Goal: Register for event/course

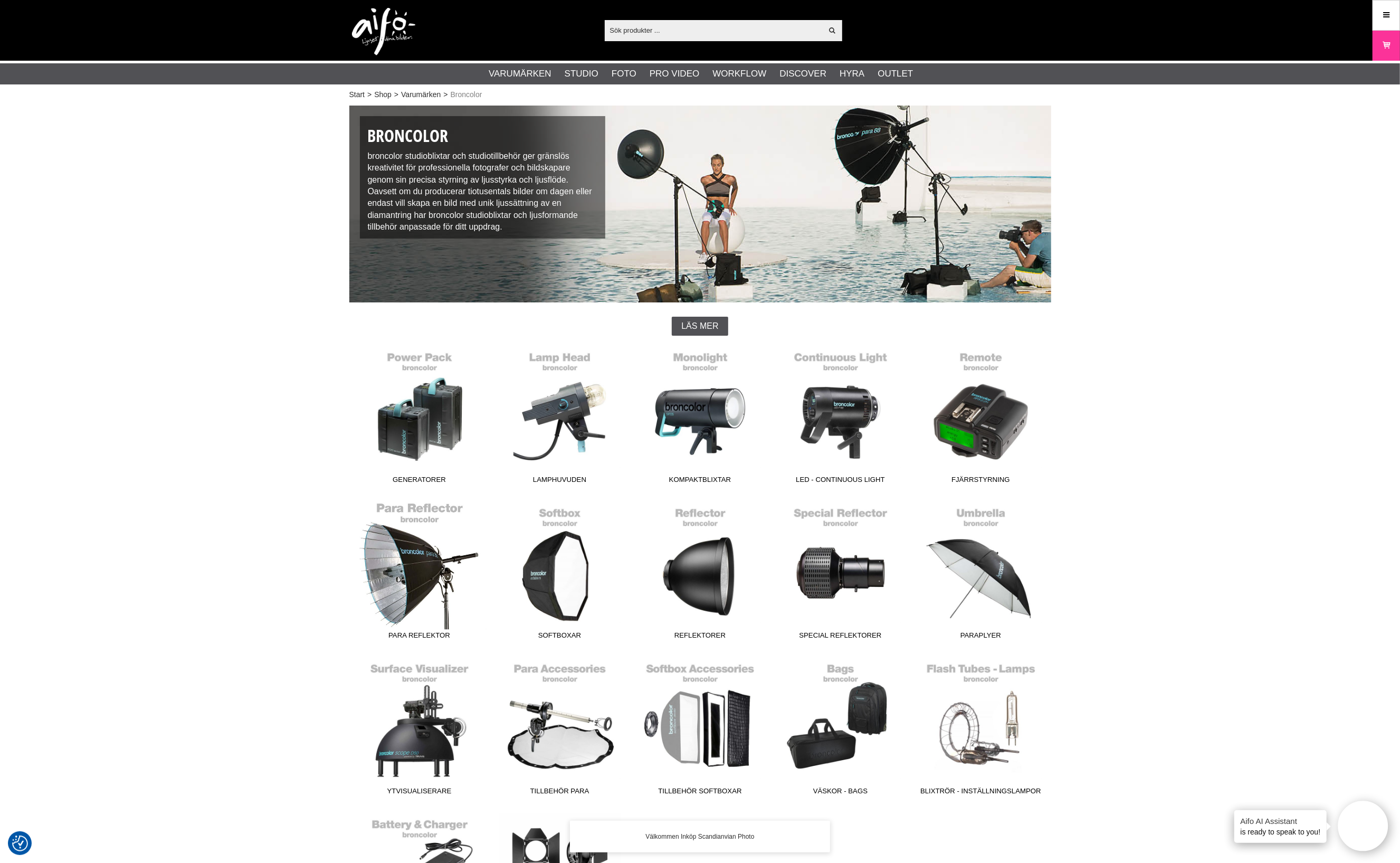
click at [430, 569] on link "Para Reflektor" at bounding box center [420, 573] width 141 height 143
click at [544, 586] on link "Softboxar" at bounding box center [560, 573] width 141 height 143
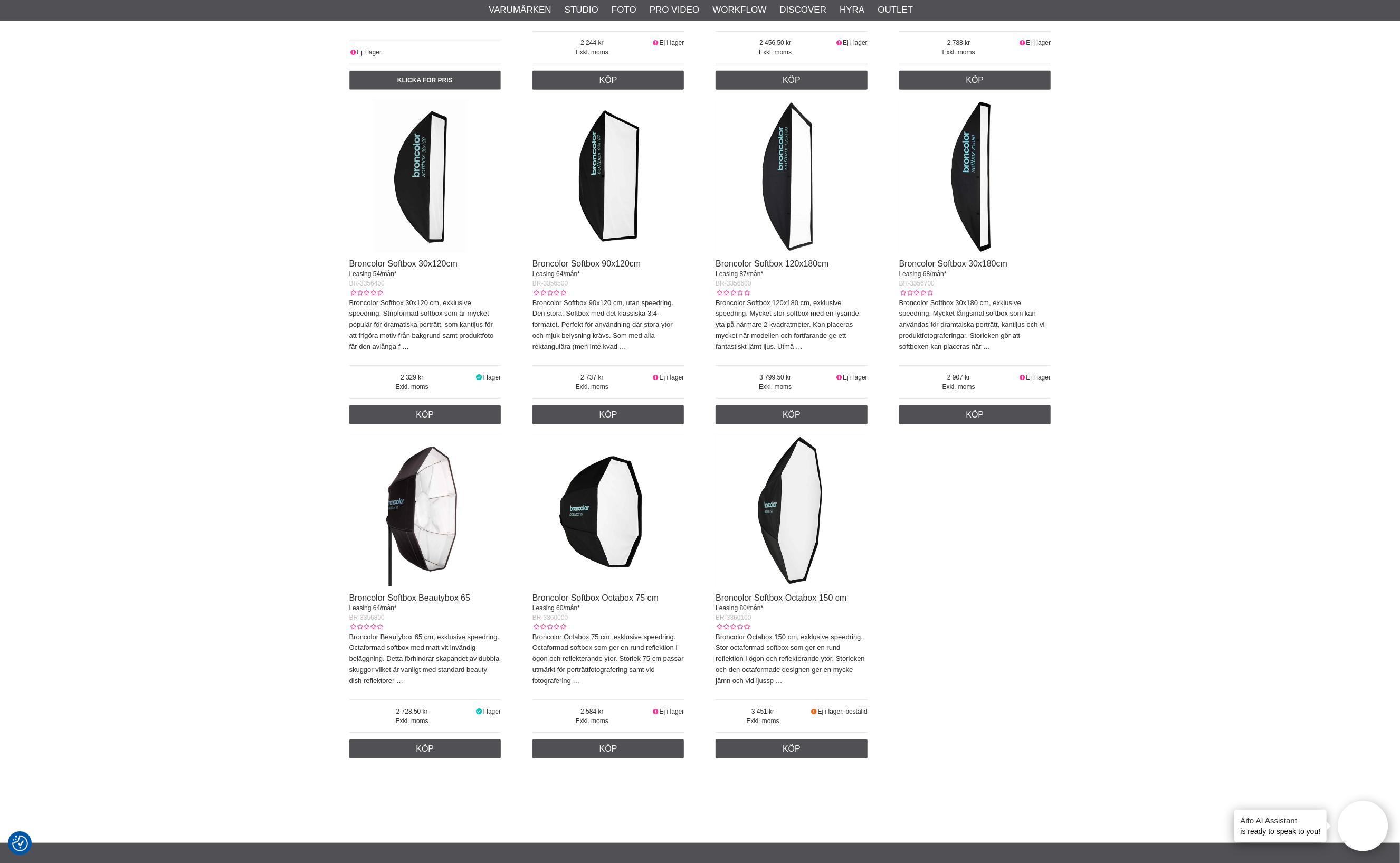
scroll to position [660, 0]
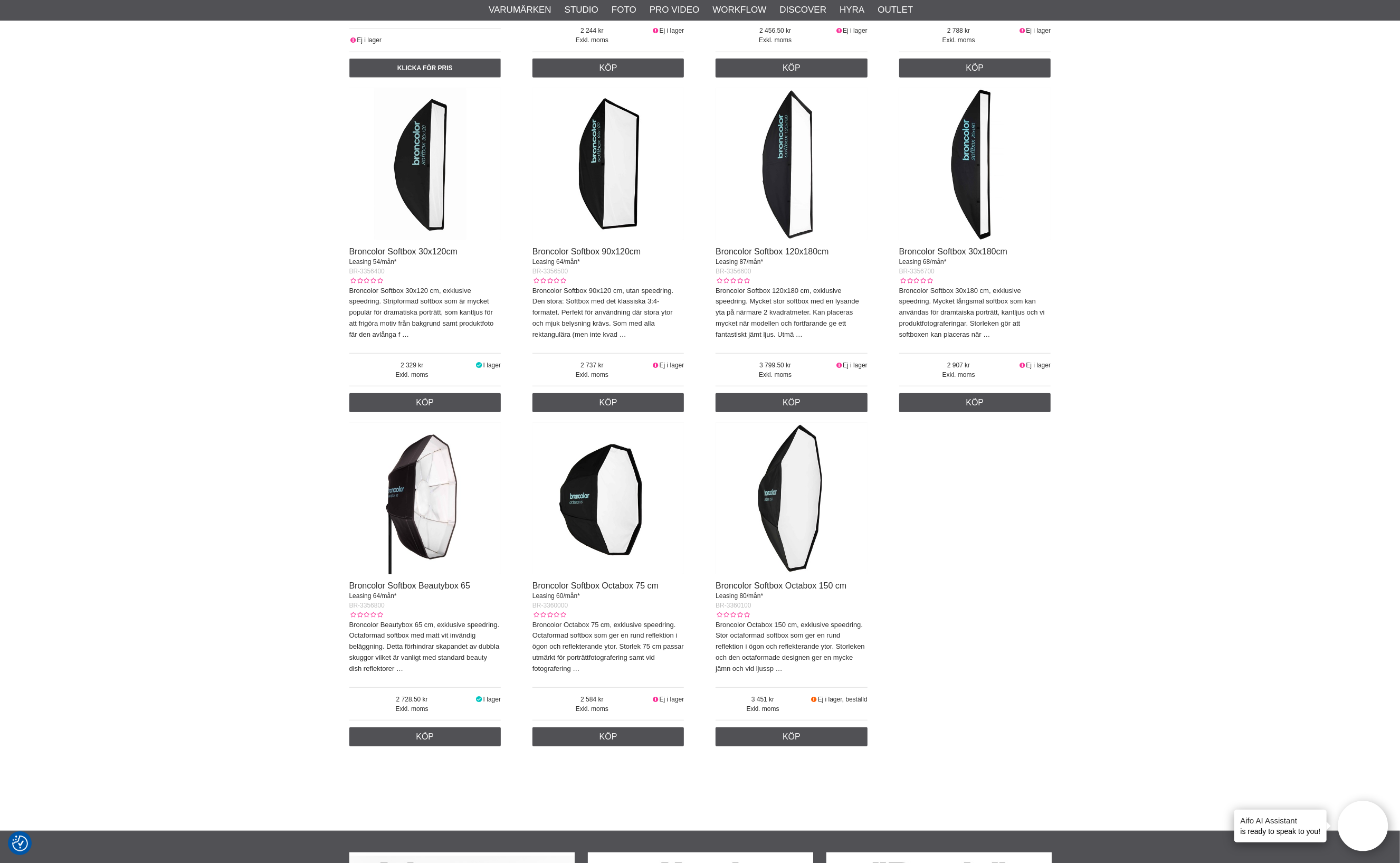
drag, startPoint x: 800, startPoint y: 524, endPoint x: 796, endPoint y: 537, distance: 13.6
click at [799, 524] on img at bounding box center [792, 499] width 152 height 152
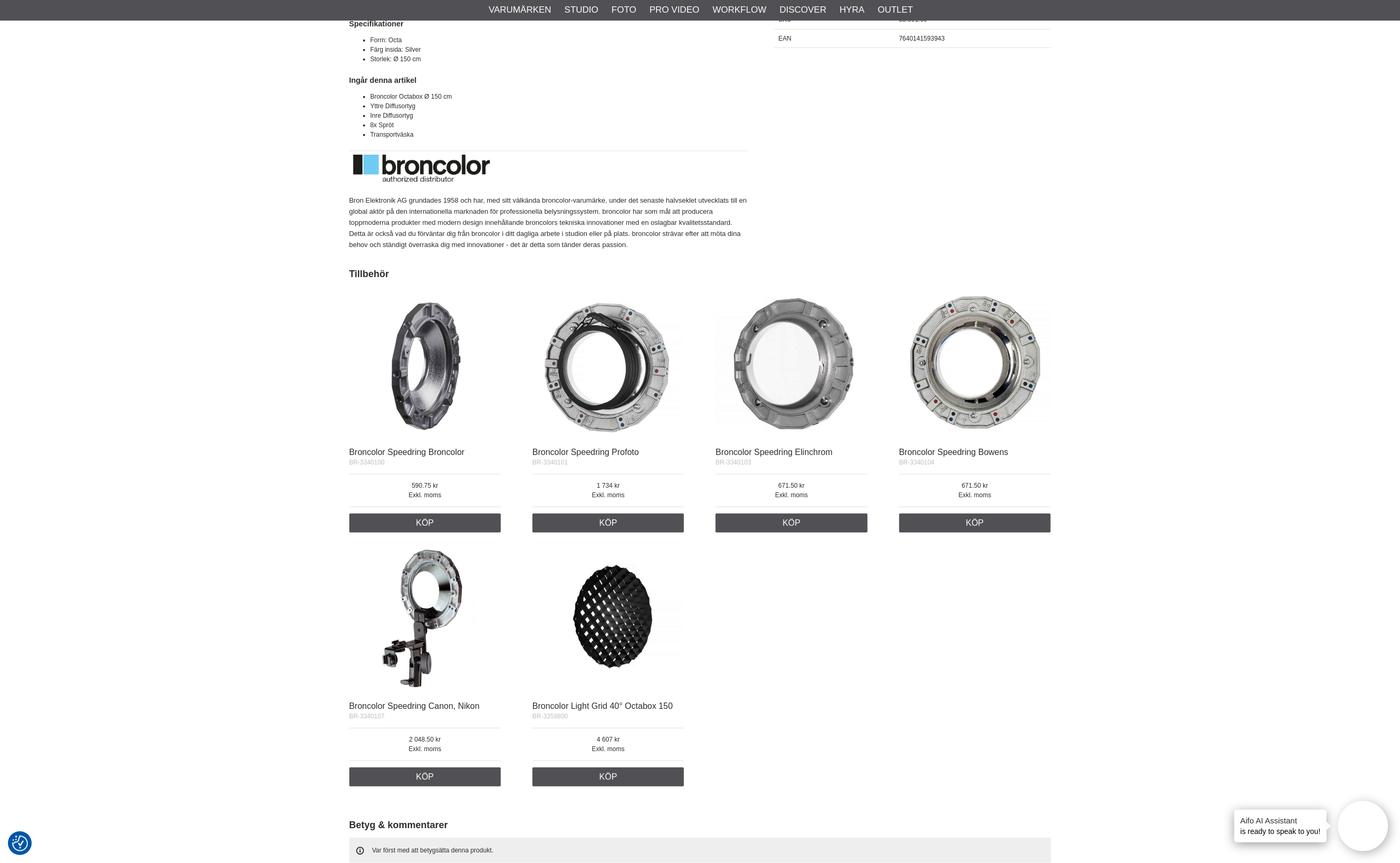
scroll to position [461, 0]
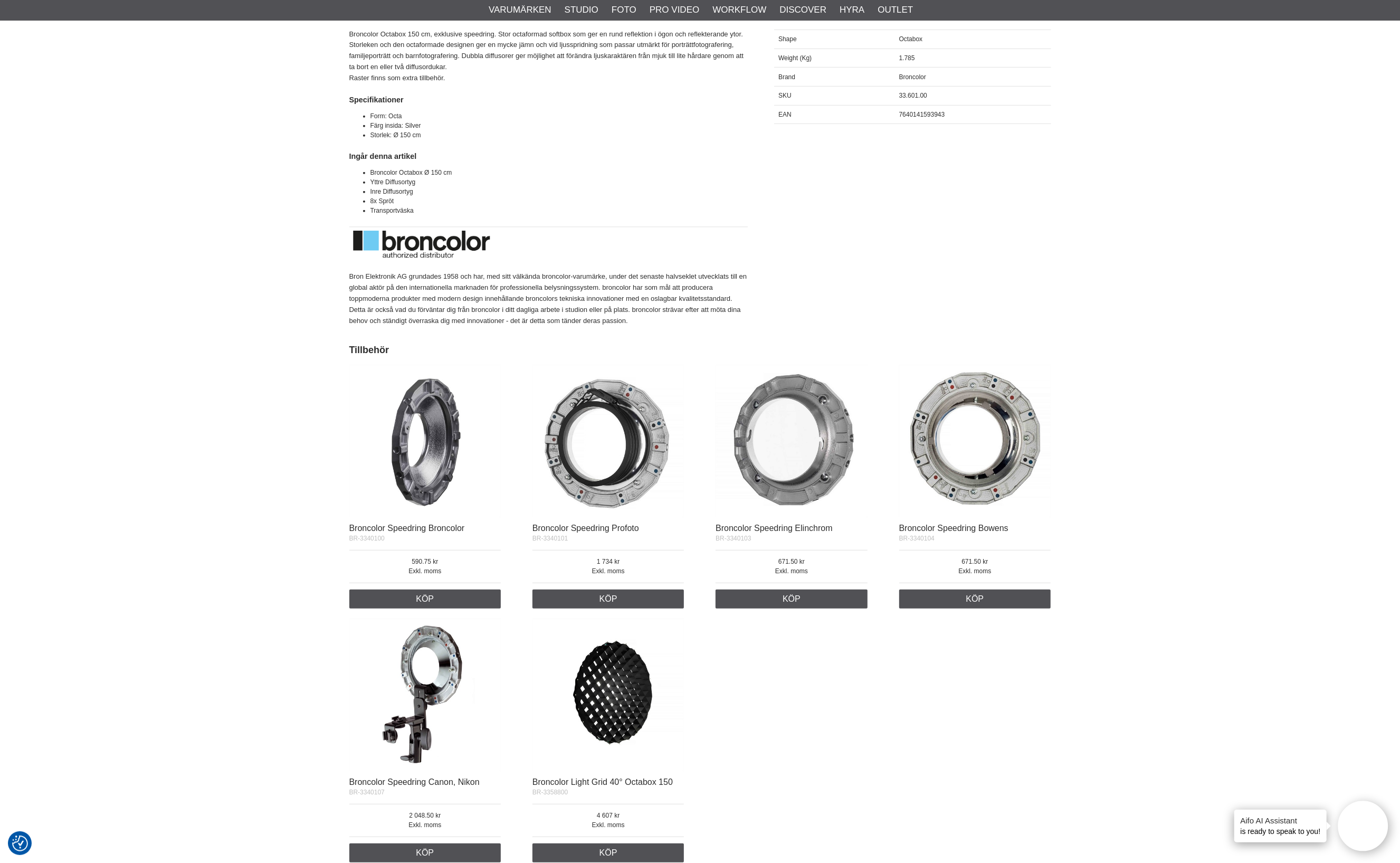
click at [446, 436] on img at bounding box center [426, 441] width 152 height 152
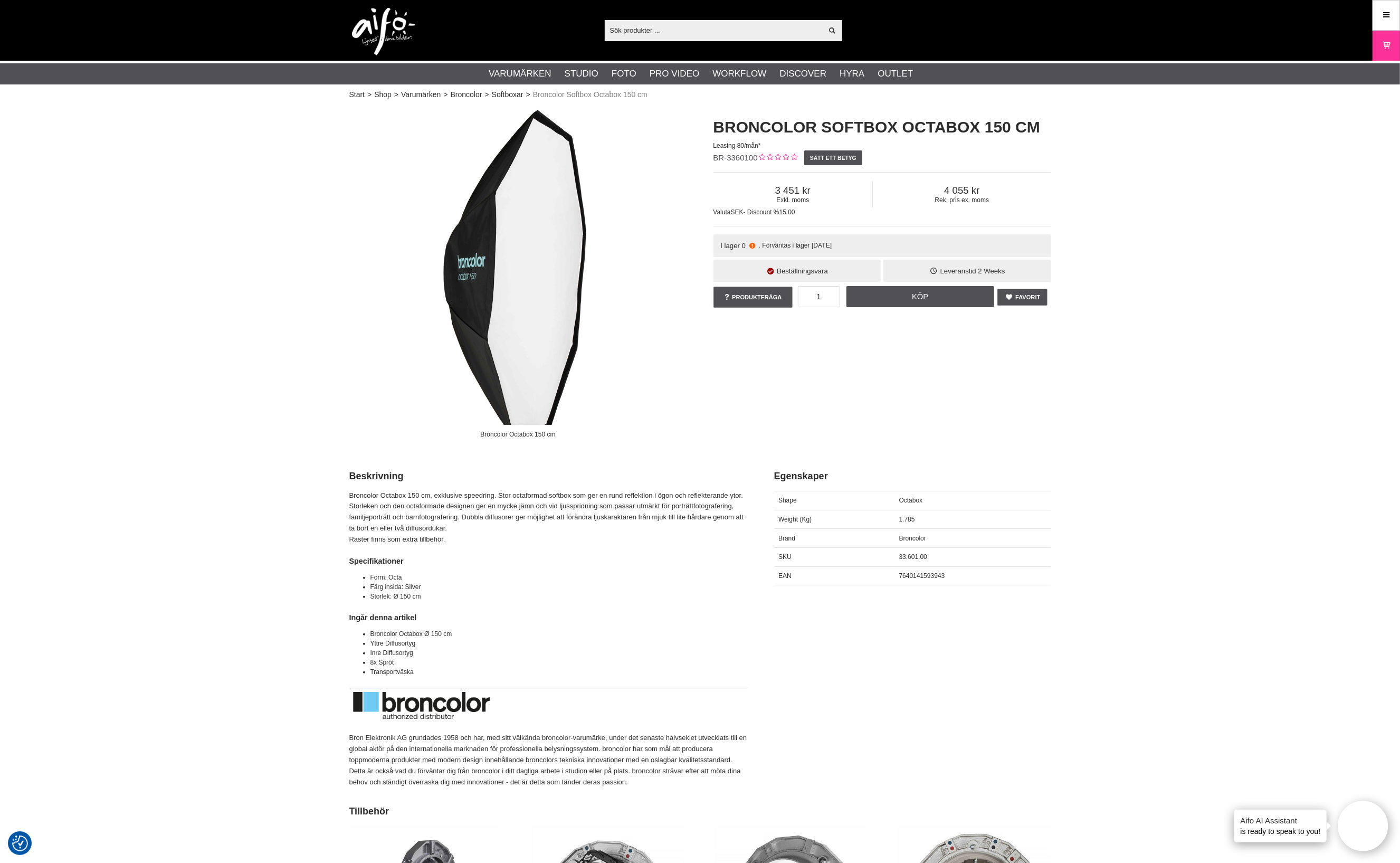
click at [568, 607] on div "Broncolor Octabox 150 cm, exklusive speedring. Stor octaformad softbox som ger …" at bounding box center [549, 639] width 398 height 297
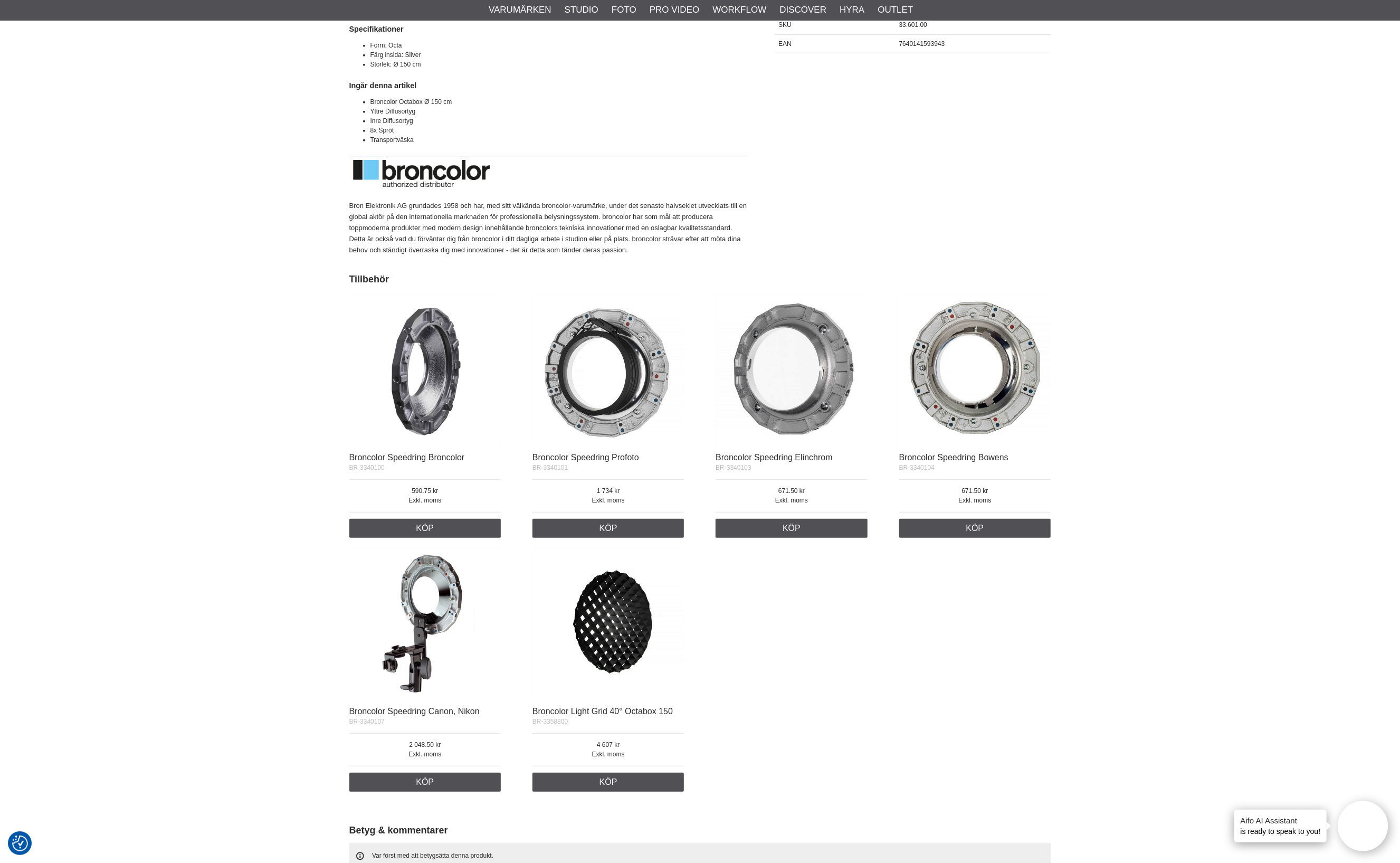
scroll to position [527, 0]
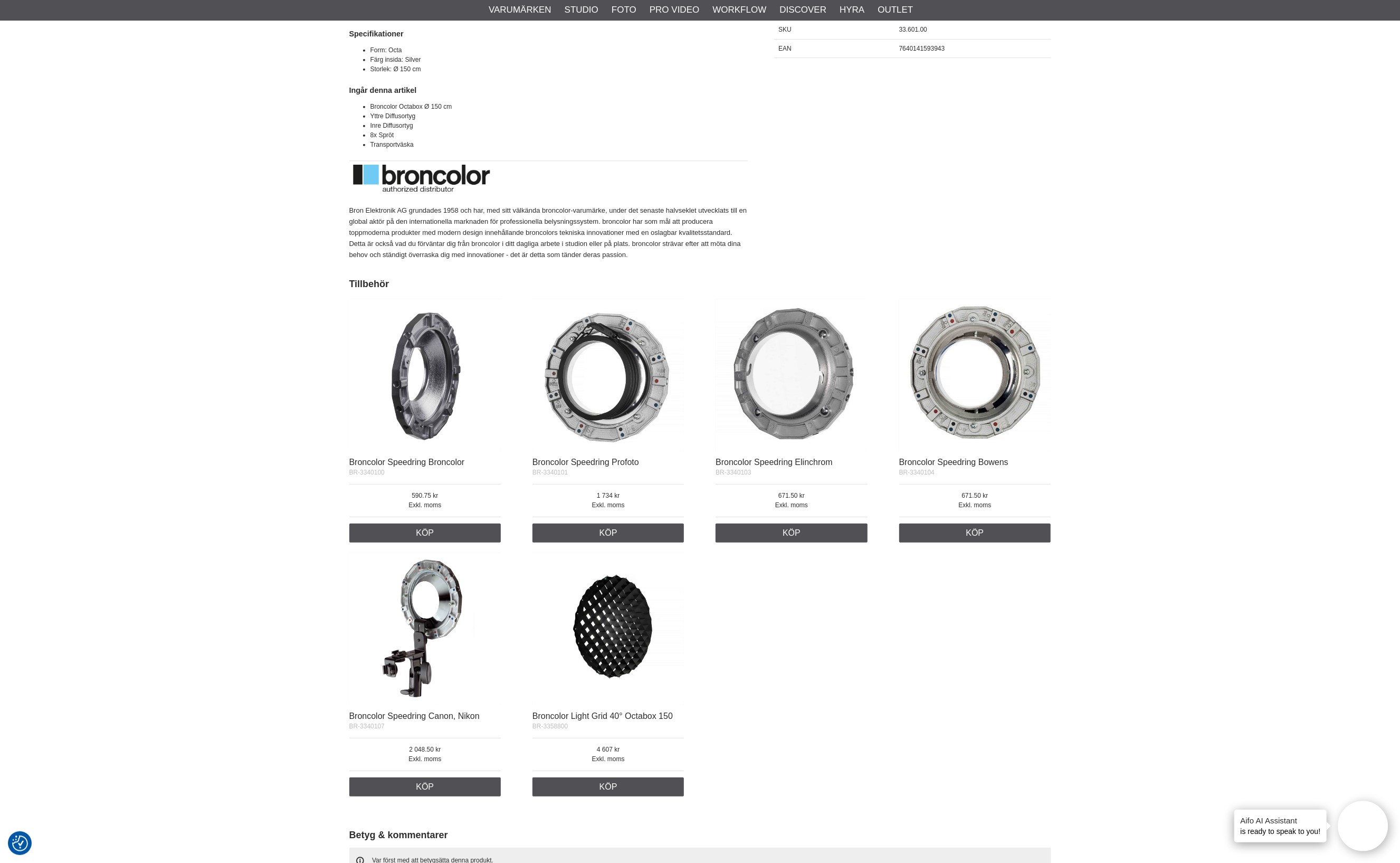
click at [437, 423] on img at bounding box center [426, 375] width 152 height 152
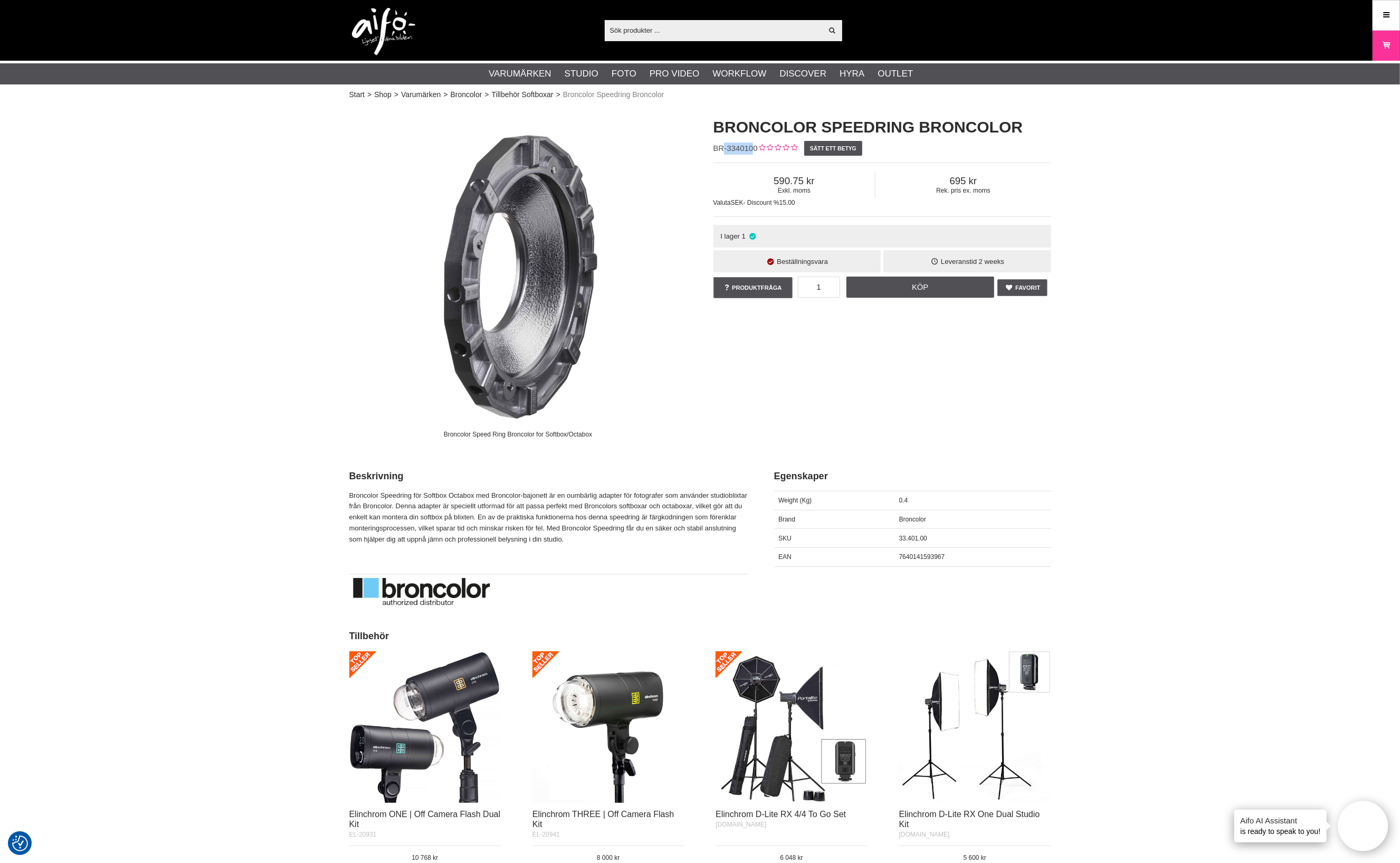
drag, startPoint x: 755, startPoint y: 147, endPoint x: 722, endPoint y: 149, distance: 33.1
click at [722, 149] on span "BR-3340100" at bounding box center [736, 148] width 45 height 9
drag, startPoint x: 757, startPoint y: 147, endPoint x: 711, endPoint y: 150, distance: 46.1
click at [711, 150] on div "Broncolor Speedring Broncolor BR-3340100 Sätt ett betyg Exkl. moms 590.75 Rek. …" at bounding box center [882, 208] width 364 height 205
copy div "BR-3340100"
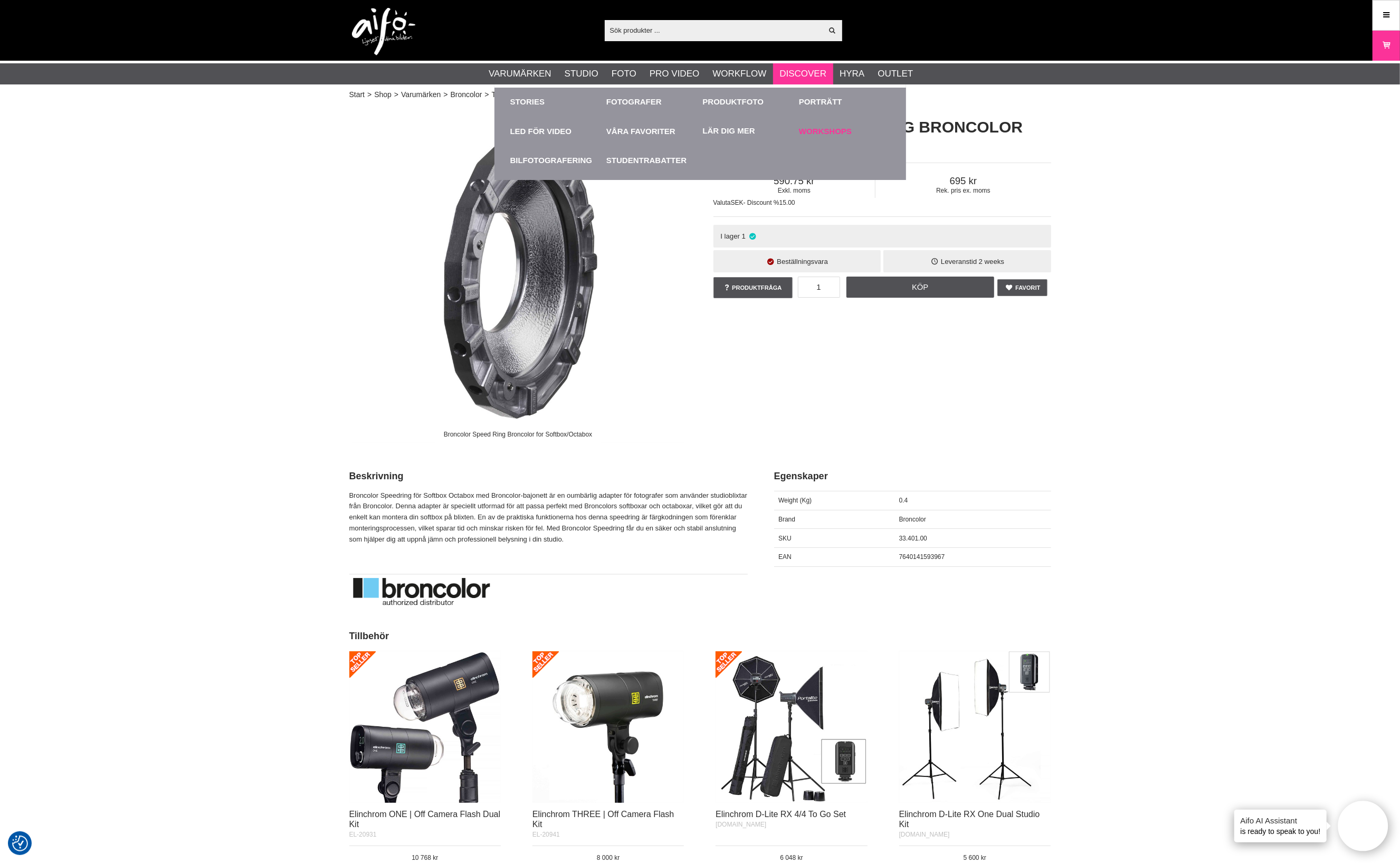
click at [825, 130] on link "Workshops" at bounding box center [844, 131] width 91 height 29
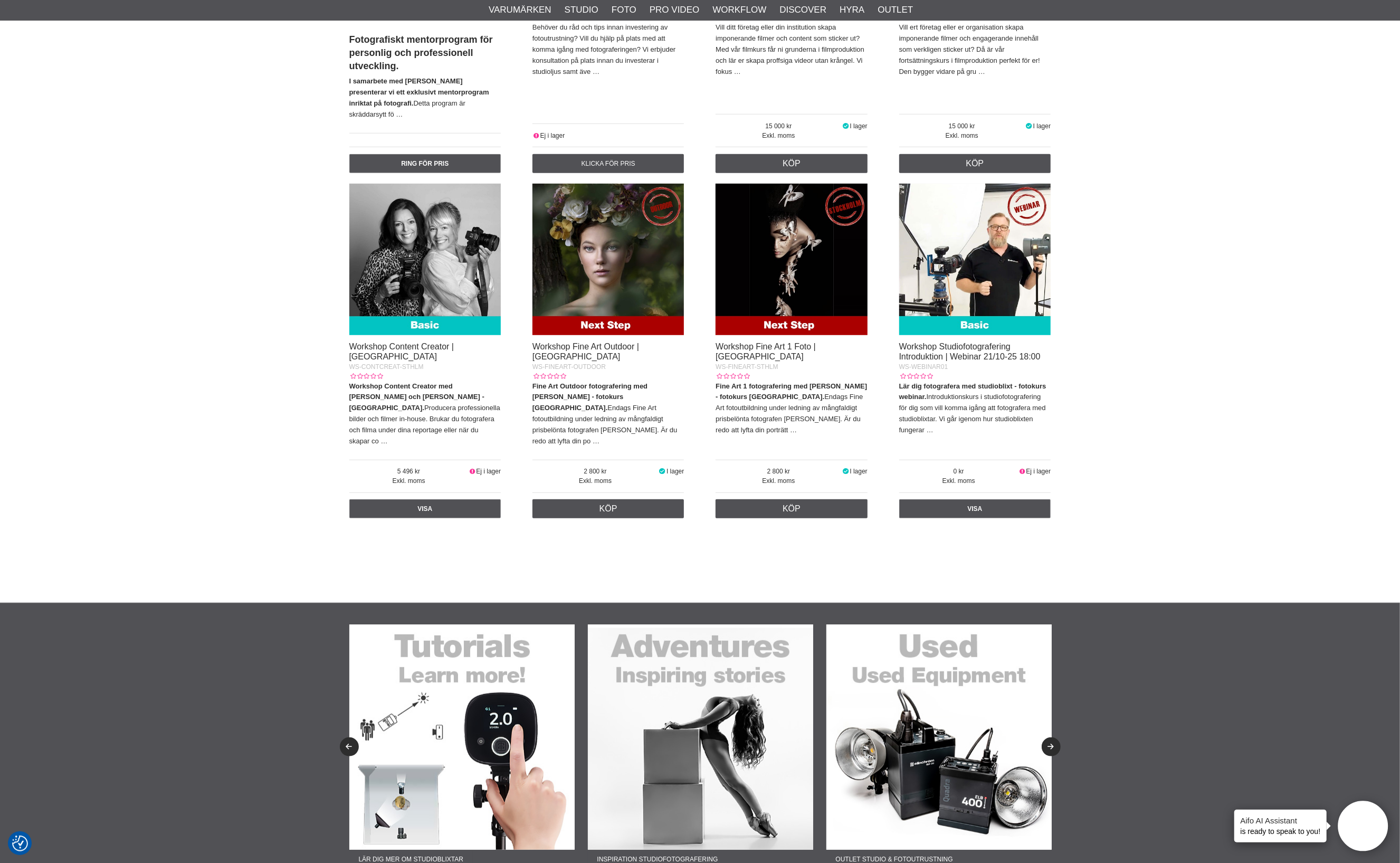
scroll to position [660, 0]
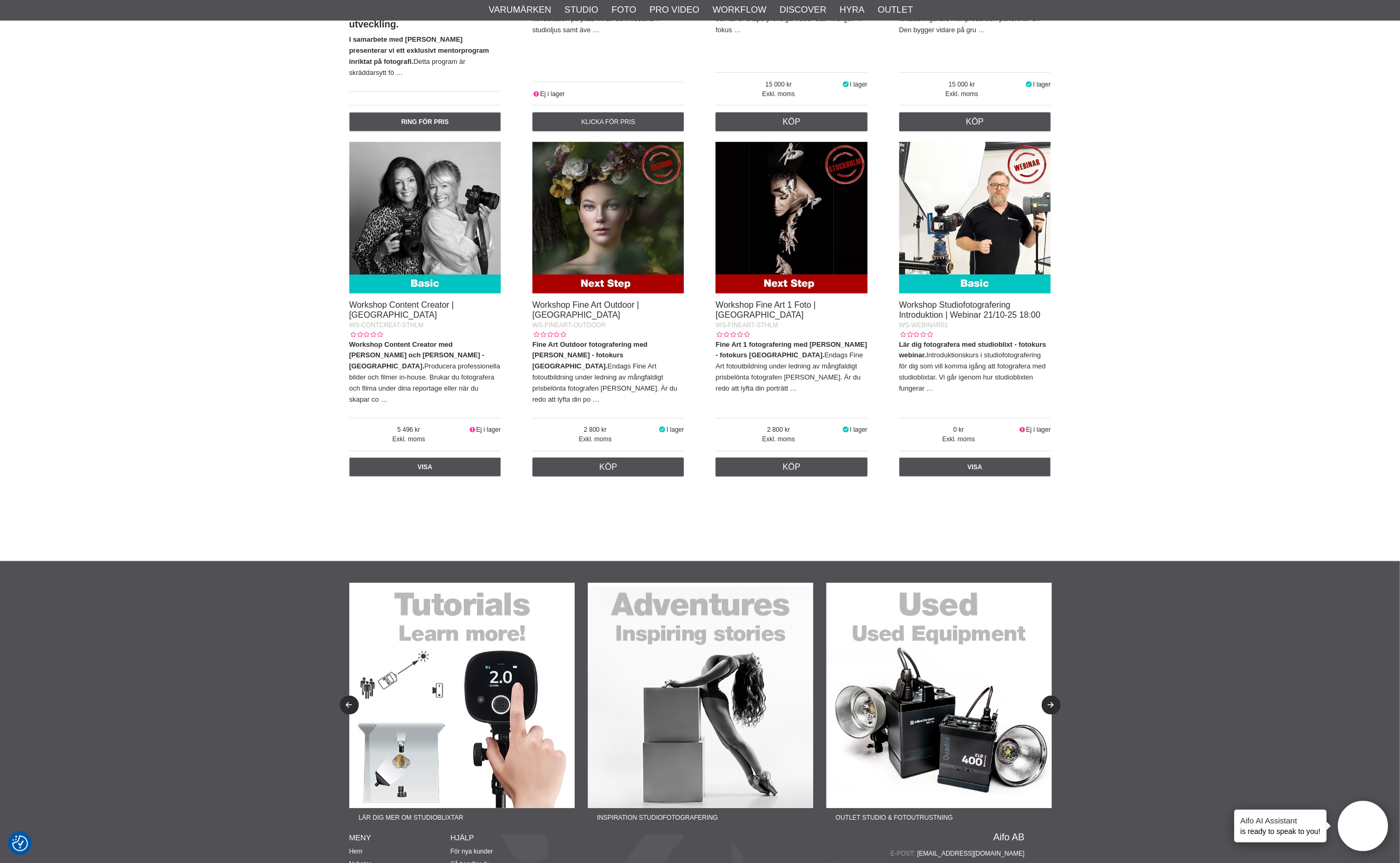
click at [600, 266] on img at bounding box center [609, 218] width 152 height 152
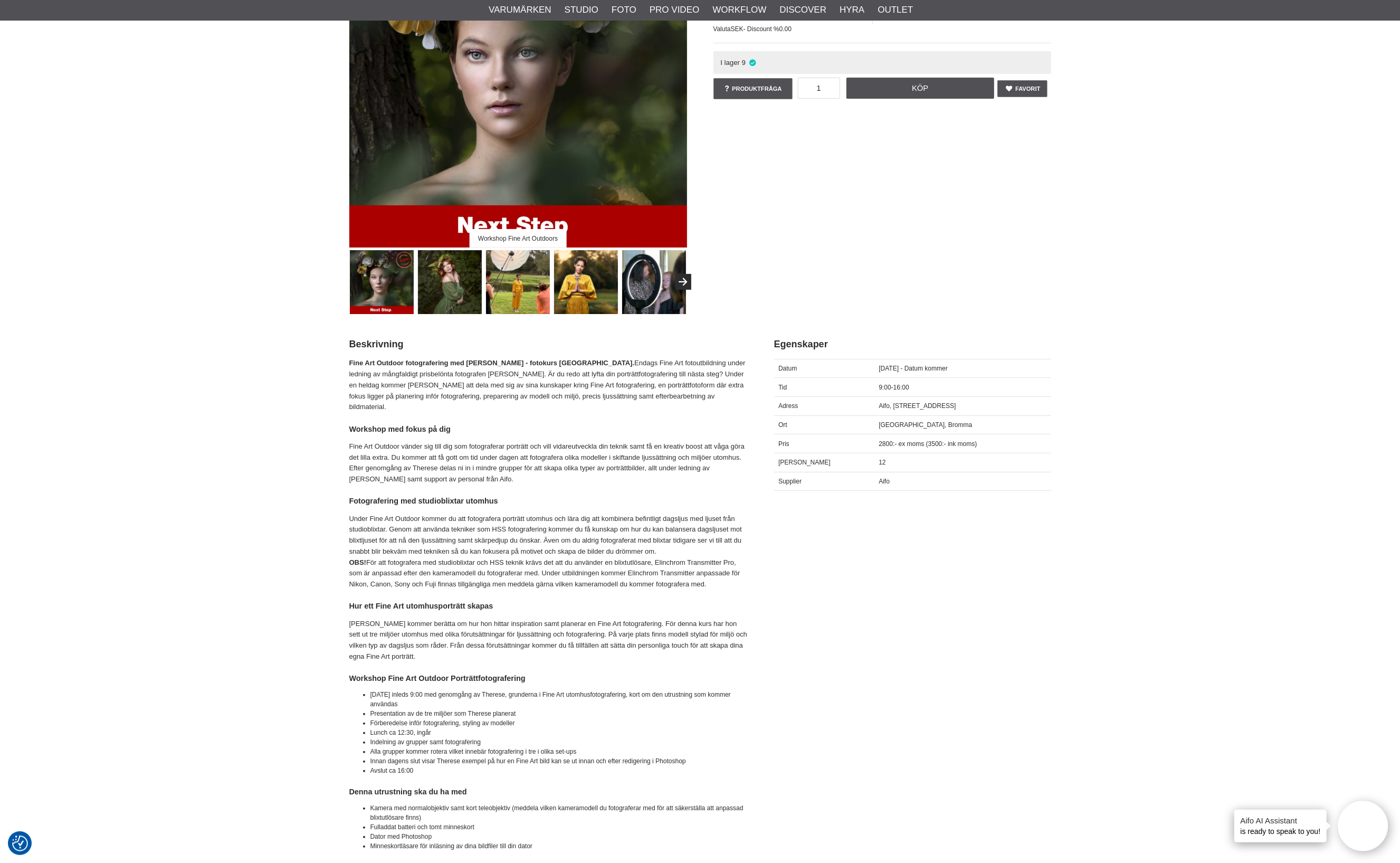
scroll to position [198, 0]
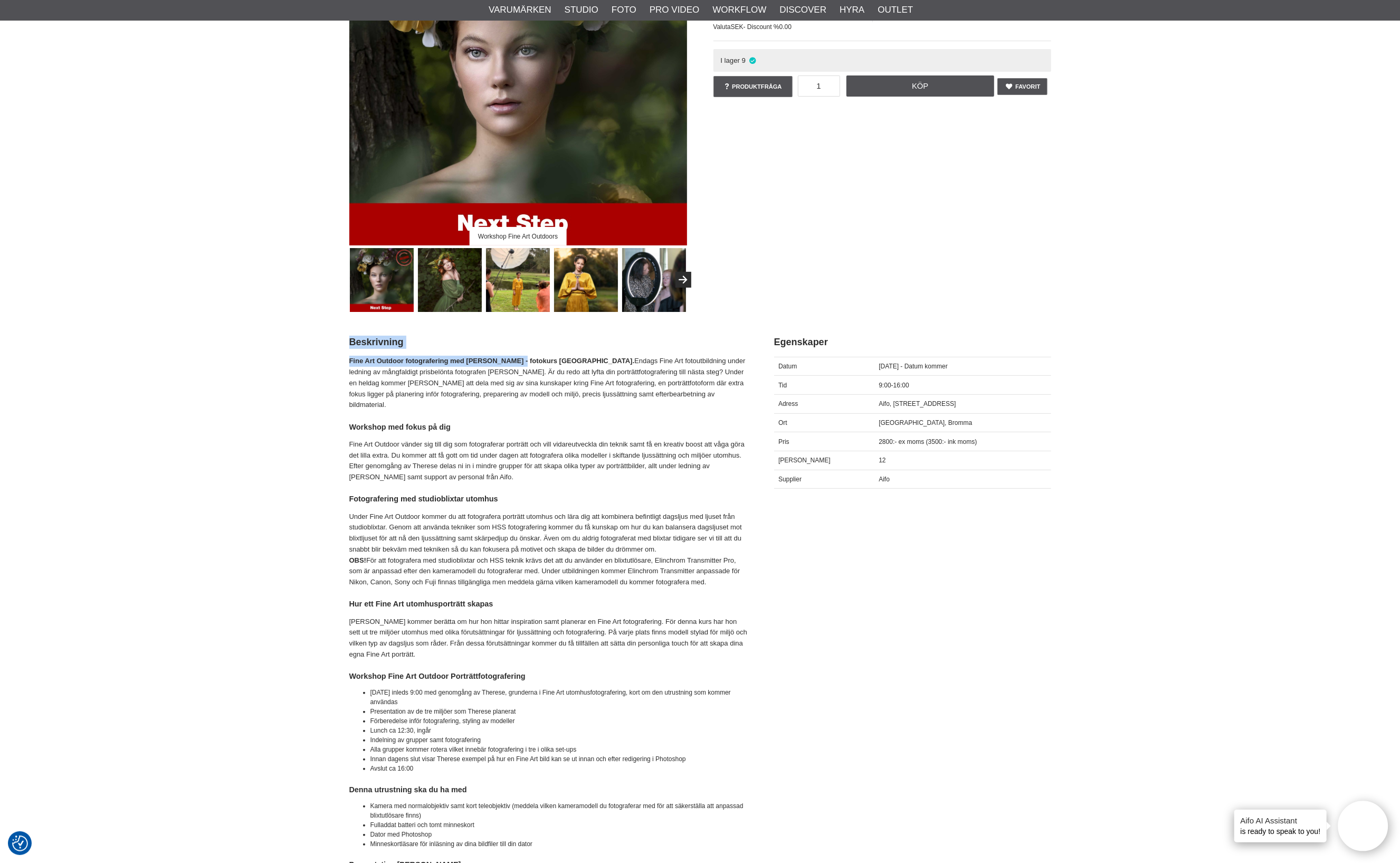
drag, startPoint x: 531, startPoint y: 361, endPoint x: 348, endPoint y: 355, distance: 183.1
click at [472, 363] on strong "Fine Art Outdoor fotografering med [PERSON_NAME] - fotokurs [GEOGRAPHIC_DATA]." at bounding box center [492, 360] width 286 height 8
click at [396, 363] on strong "Fine Art Outdoor fotografering med [PERSON_NAME] - fotokurs [GEOGRAPHIC_DATA]." at bounding box center [492, 360] width 286 height 8
click at [398, 359] on strong "Fine Art Outdoor fotografering med [PERSON_NAME] - fotokurs [GEOGRAPHIC_DATA]." at bounding box center [492, 360] width 286 height 8
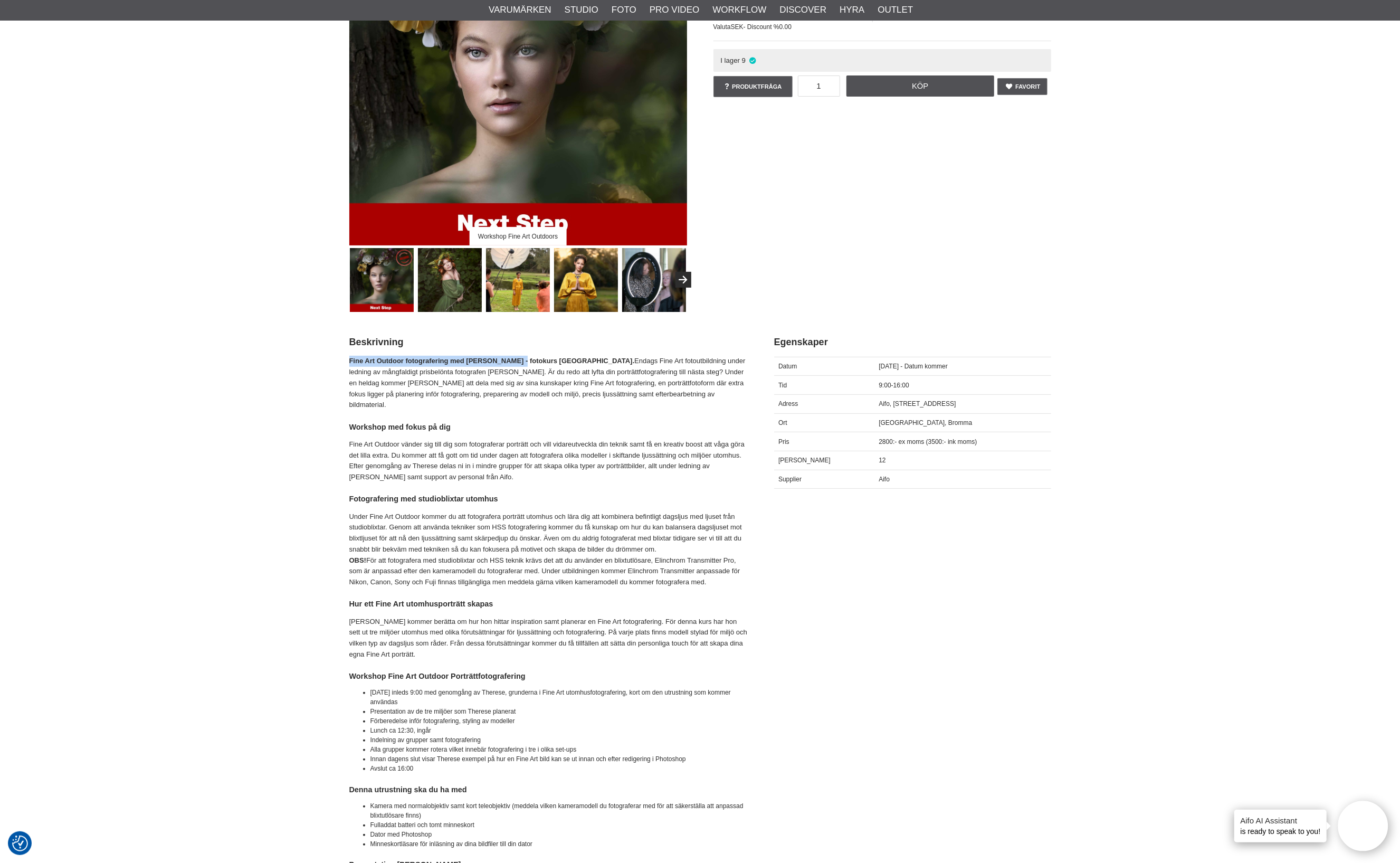
drag, startPoint x: 528, startPoint y: 361, endPoint x: 350, endPoint y: 363, distance: 178.0
click at [350, 363] on strong "Fine Art Outdoor fotografering med [PERSON_NAME] - fotokurs [GEOGRAPHIC_DATA]." at bounding box center [492, 360] width 286 height 8
copy strong "Fine Art Outdoor fotografering med [PERSON_NAME]"
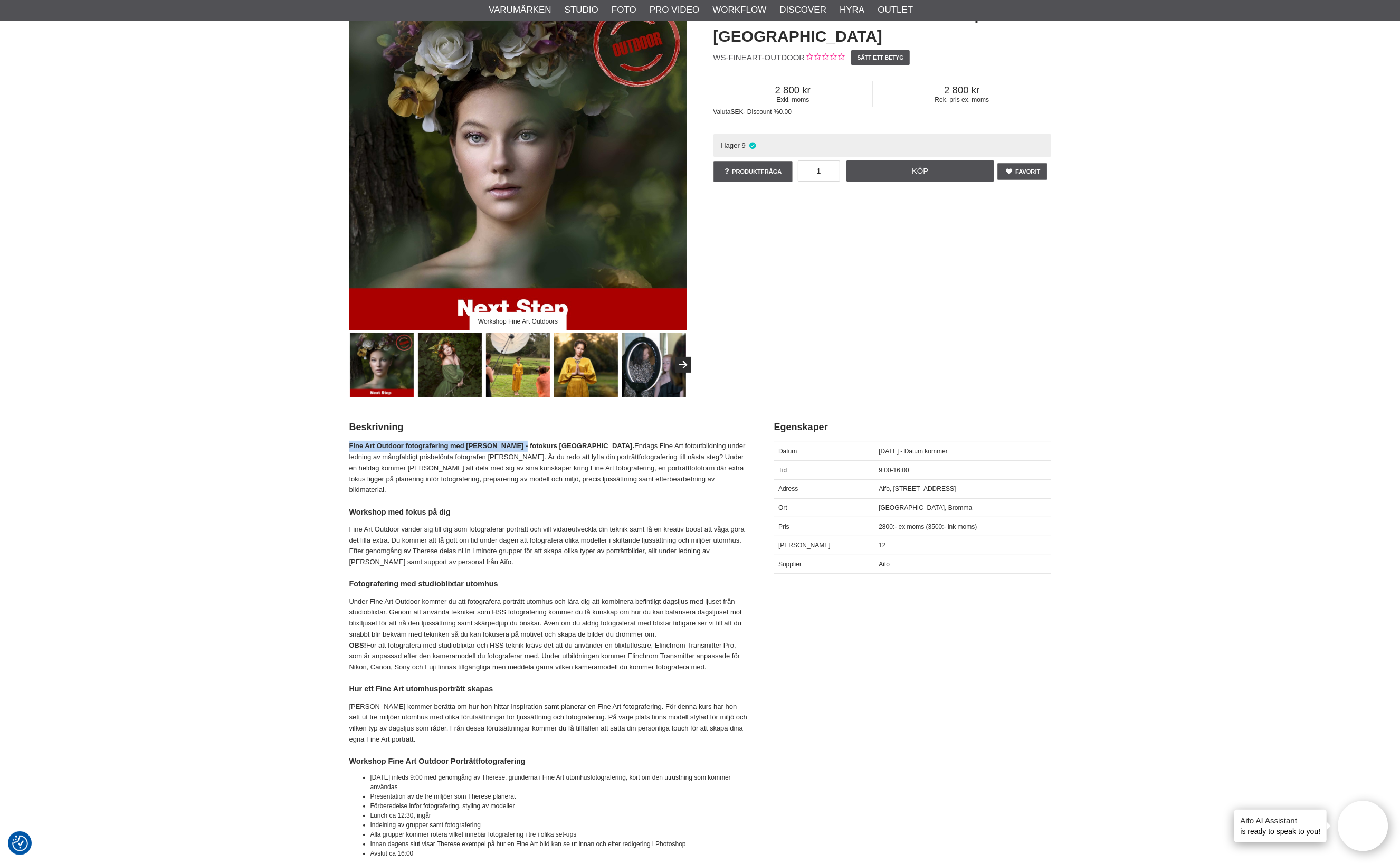
scroll to position [65, 0]
